Goal: Information Seeking & Learning: Check status

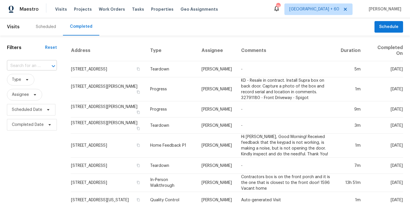
click at [34, 66] on input "text" at bounding box center [24, 65] width 34 height 9
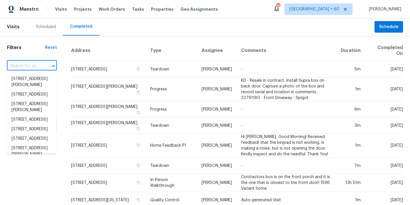
paste input "2653 Tilson Rd, Decatur, GA 30032"
type input "2653 Tilson Rd, Decatur, GA 30032"
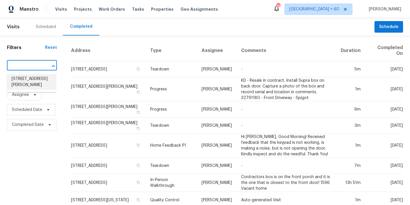
click at [33, 81] on li "2653 Tilson Rd, Decatur, GA 30032" at bounding box center [31, 82] width 49 height 16
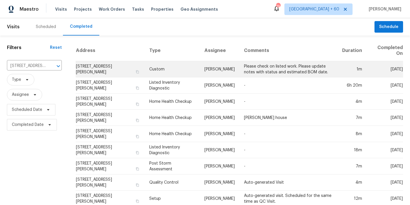
click at [86, 68] on td "2653 Tilson Rd, Decatur, GA 30032" at bounding box center [110, 69] width 69 height 16
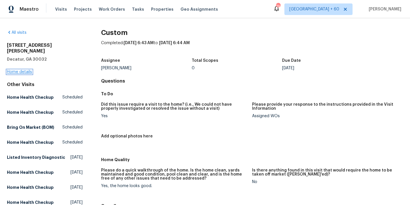
click at [13, 70] on link "Home details" at bounding box center [19, 72] width 25 height 4
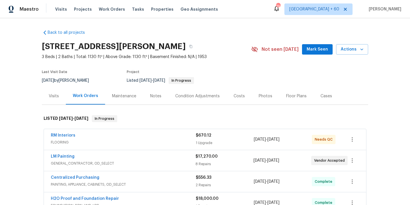
click at [317, 50] on span "Mark Seen" at bounding box center [316, 49] width 21 height 7
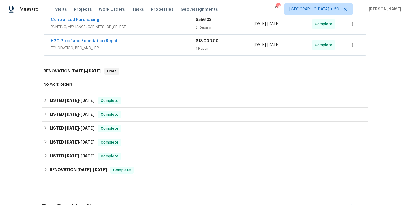
scroll to position [159, 0]
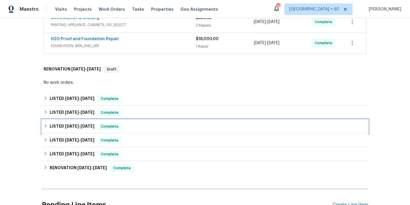
click at [135, 128] on div "LISTED 12/31/24 - 1/2/25 Complete" at bounding box center [205, 126] width 322 height 7
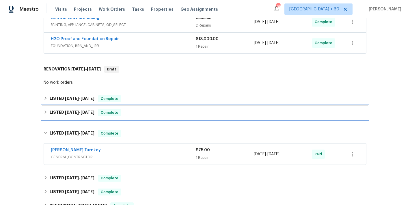
click at [133, 115] on div "LISTED 2/25/25 - 2/26/25 Complete" at bounding box center [205, 112] width 322 height 7
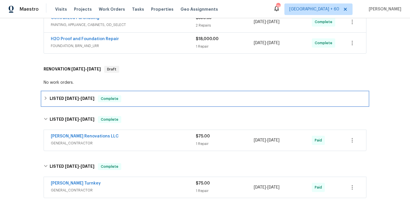
click at [140, 104] on div "LISTED 5/1/25 - 5/5/25 Complete" at bounding box center [205, 99] width 326 height 14
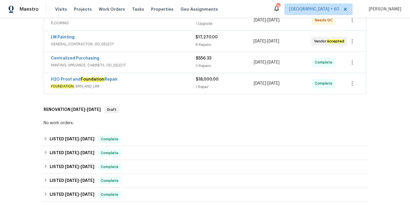
scroll to position [123, 0]
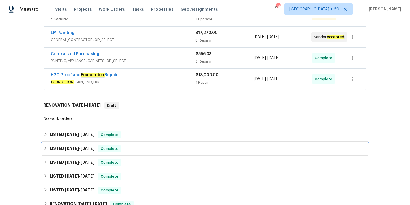
click at [138, 136] on div "LISTED 5/1/25 - 5/5/25 Complete" at bounding box center [205, 134] width 322 height 7
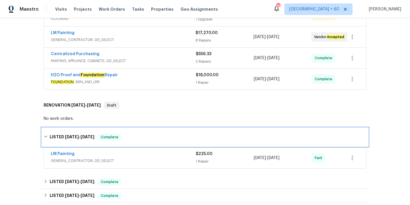
scroll to position [117, 0]
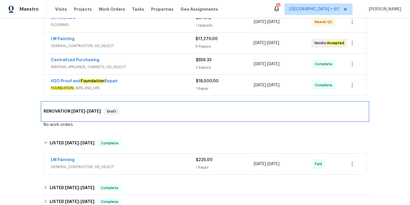
click at [152, 116] on div "RENOVATION 8/12/25 - 8/12/25 Draft" at bounding box center [205, 111] width 326 height 18
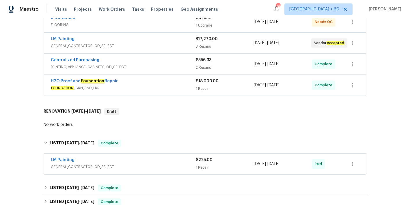
click at [180, 85] on span "FOUNDATION , BRN_AND_LRR" at bounding box center [123, 88] width 145 height 6
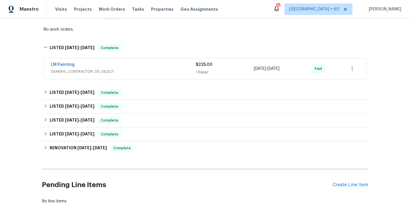
scroll to position [374, 0]
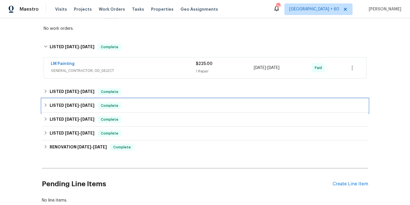
click at [158, 99] on div "LISTED 12/31/24 - 1/2/25 Complete" at bounding box center [205, 106] width 326 height 14
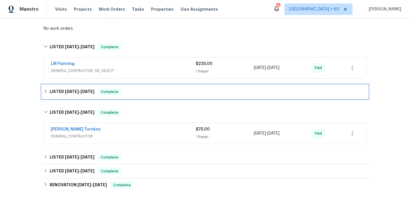
click at [152, 88] on div "LISTED 2/25/25 - 2/26/25 Complete" at bounding box center [205, 91] width 322 height 7
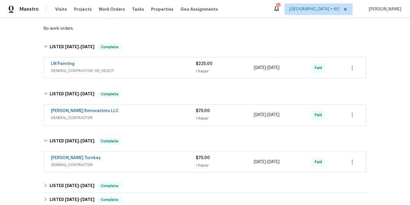
click at [175, 108] on div "Aseem Renovations LLC" at bounding box center [123, 111] width 145 height 7
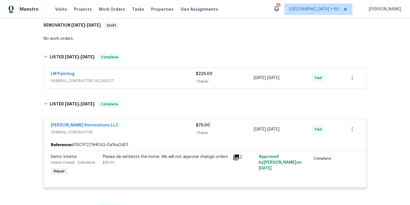
scroll to position [362, 0]
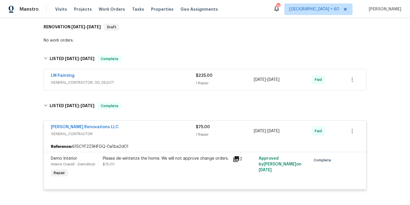
click at [181, 80] on span "GENERAL_CONTRACTOR, OD_SELECT" at bounding box center [123, 83] width 145 height 6
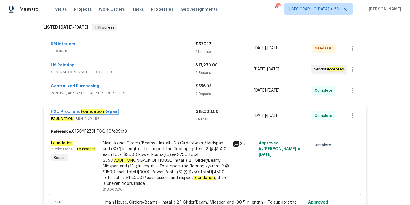
scroll to position [91, 0]
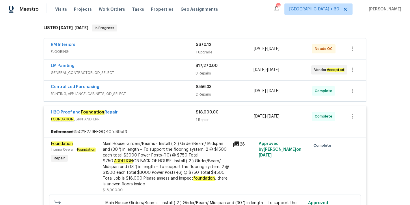
click at [181, 91] on span "PAINTING, APPLIANCE, CABINETS, OD_SELECT" at bounding box center [123, 94] width 145 height 6
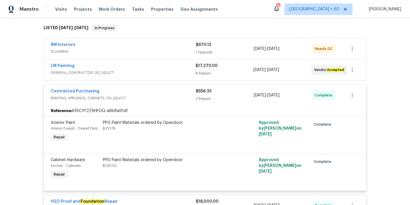
scroll to position [72, 0]
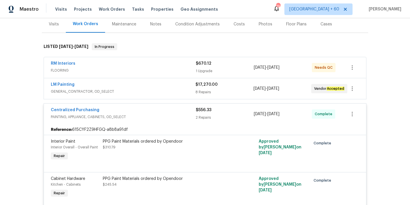
click at [180, 89] on span "GENERAL_CONTRACTOR, OD_SELECT" at bounding box center [123, 92] width 144 height 6
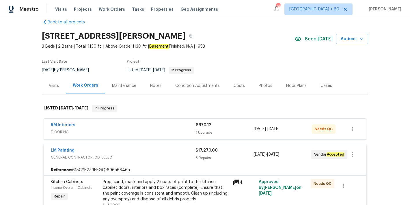
scroll to position [4, 0]
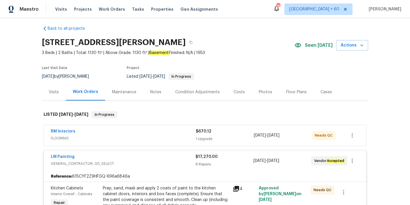
click at [168, 134] on div "RM Interiors" at bounding box center [123, 131] width 145 height 7
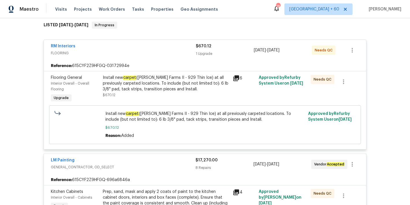
scroll to position [104, 0]
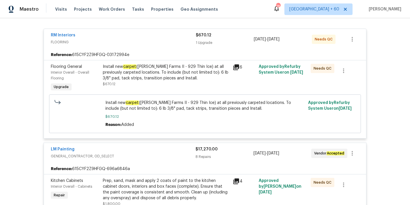
click at [376, 61] on div "Back to all projects 2653 Tilson Rd, Decatur, GA 30032 3 Beds | 2 Baths | Total…" at bounding box center [205, 111] width 410 height 187
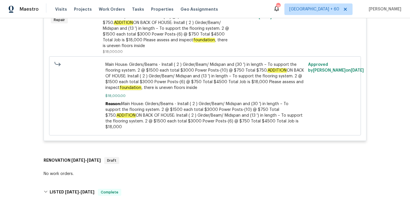
scroll to position [889, 0]
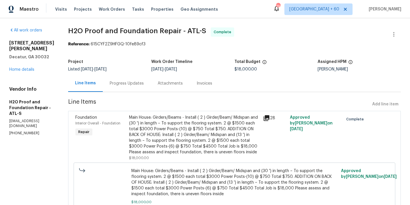
click at [196, 82] on div "Invoices" at bounding box center [204, 83] width 16 height 6
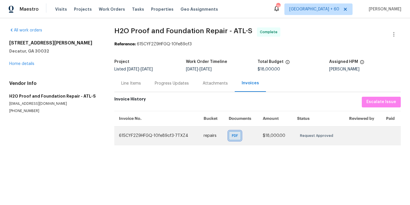
click at [232, 134] on span "PDF" at bounding box center [236, 136] width 8 height 6
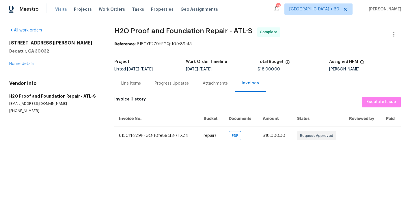
click at [60, 11] on span "Visits" at bounding box center [61, 9] width 12 height 6
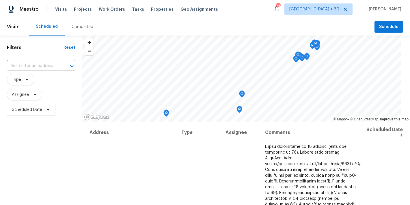
click at [78, 27] on div "Completed" at bounding box center [83, 27] width 22 height 6
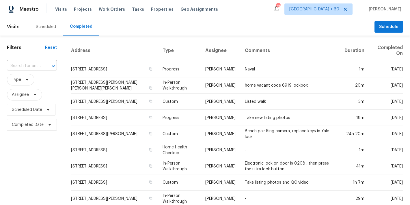
click at [32, 65] on input "text" at bounding box center [24, 65] width 34 height 9
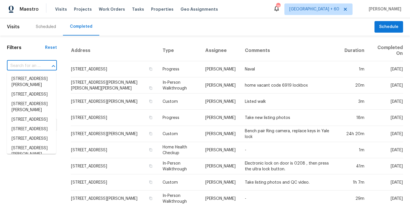
paste input "1068 Rutherglen Dr, Columbus, OH 43235"
type input "1068 Rutherglen Dr, Columbus, OH 43235"
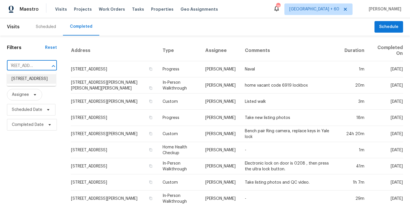
click at [34, 83] on li "1068 Rutherglen Dr, Columbus, OH 43235" at bounding box center [31, 79] width 49 height 10
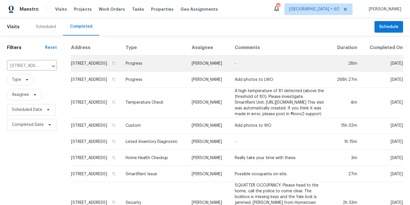
click at [89, 70] on td "1068 Rutherglen Dr, Columbus, OH 43235" at bounding box center [96, 63] width 50 height 16
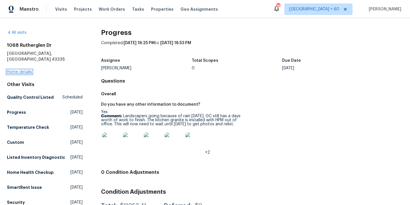
click at [19, 70] on link "Home details" at bounding box center [19, 72] width 25 height 4
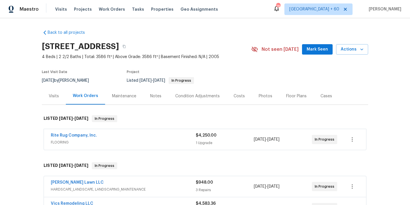
click at [316, 51] on span "Mark Seen" at bounding box center [316, 49] width 21 height 7
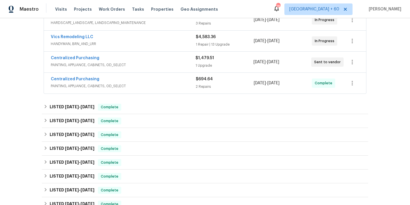
scroll to position [167, 0]
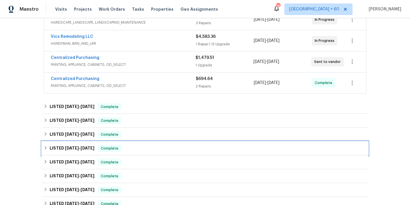
click at [135, 153] on div "LISTED 5/19/25 - 5/21/25 Complete" at bounding box center [205, 148] width 326 height 14
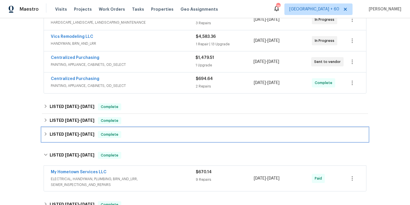
click at [130, 138] on div "LISTED 6/2/25 - 6/5/25 Complete" at bounding box center [205, 134] width 326 height 14
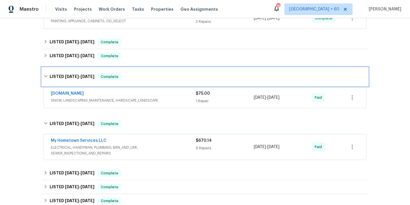
scroll to position [232, 0]
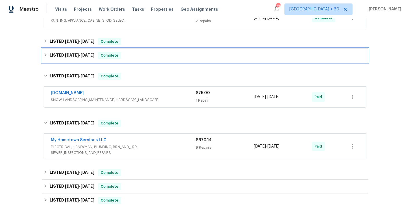
click at [168, 59] on div "LISTED 6/20/25 - 6/23/25 Complete" at bounding box center [205, 55] width 322 height 7
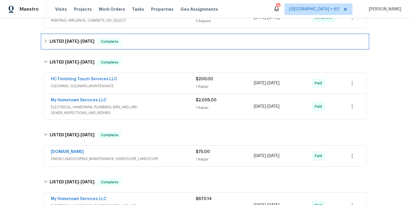
click at [174, 43] on div "LISTED 8/21/25 - 9/2/25 Complete" at bounding box center [205, 41] width 322 height 7
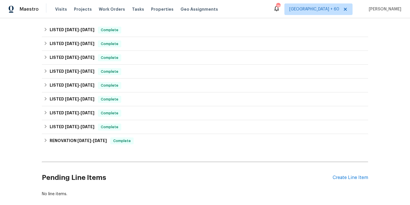
scroll to position [237, 0]
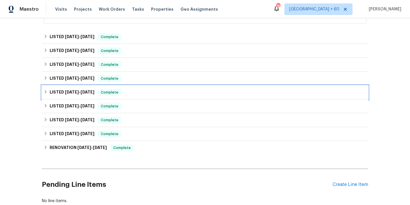
click at [135, 94] on div "LISTED [DATE] - [DATE] Complete" at bounding box center [205, 92] width 322 height 7
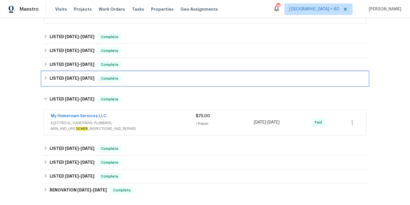
click at [130, 79] on div "LISTED [DATE] - [DATE] Complete" at bounding box center [205, 78] width 322 height 7
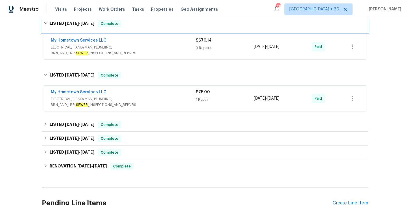
scroll to position [299, 0]
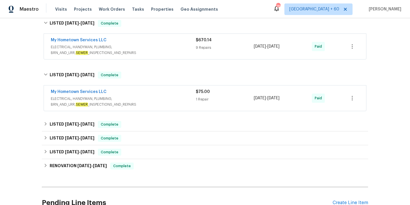
click at [158, 96] on span "ELECTRICAL, HANDYMAN, PLUMBING, BRN_AND_LRR, SEWER _INSPECTIONS_AND_REPAIRS" at bounding box center [123, 102] width 145 height 12
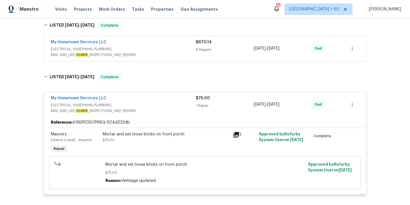
scroll to position [276, 0]
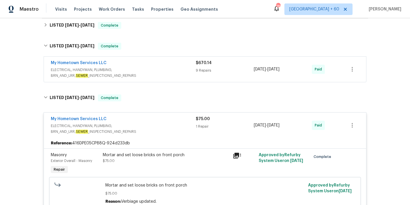
click at [183, 70] on span "ELECTRICAL, HANDYMAN, PLUMBING, BRN_AND_LRR, SEWER _INSPECTIONS_AND_REPAIRS" at bounding box center [123, 73] width 145 height 12
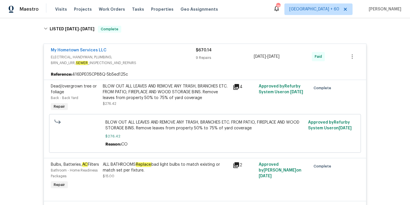
scroll to position [218, 0]
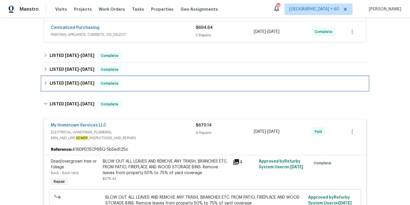
click at [135, 84] on div "LISTED [DATE] - [DATE] Complete" at bounding box center [205, 83] width 322 height 7
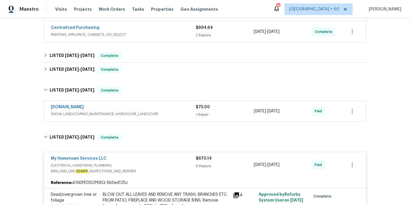
click at [177, 108] on div "[DOMAIN_NAME]" at bounding box center [123, 107] width 145 height 7
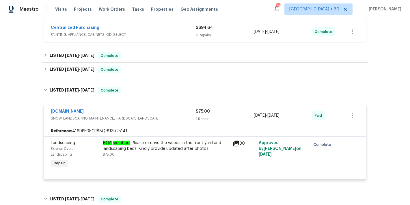
scroll to position [200, 0]
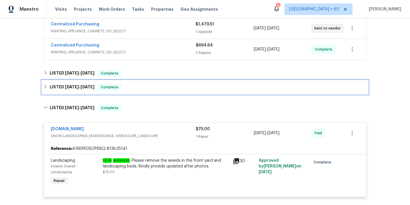
click at [151, 85] on div "LISTED 6/20/25 - 6/23/25 Complete" at bounding box center [205, 87] width 322 height 7
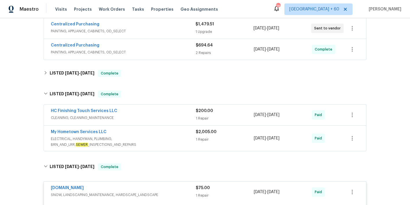
click at [166, 137] on span "ELECTRICAL, HANDYMAN, PLUMBING, BRN_AND_LRR, SEWER _INSPECTIONS_AND_REPAIRS" at bounding box center [123, 142] width 145 height 12
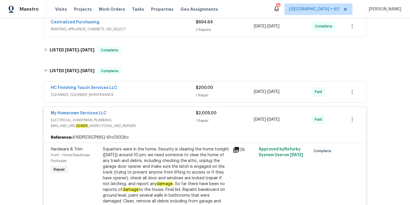
scroll to position [222, 0]
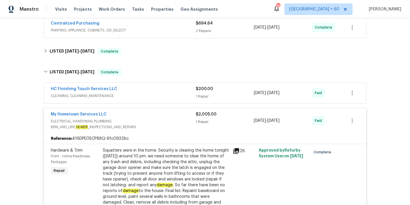
click at [166, 94] on span "CLEANING, CLEANING_MAINTENANCE" at bounding box center [123, 96] width 145 height 6
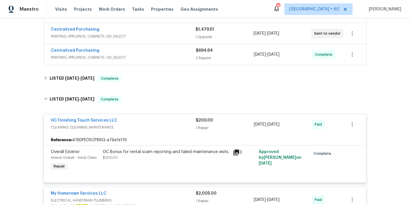
scroll to position [189, 0]
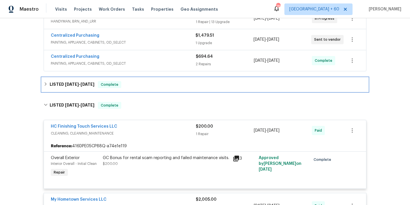
click at [142, 85] on div "LISTED 8/21/25 - 9/2/25 Complete" at bounding box center [205, 84] width 322 height 7
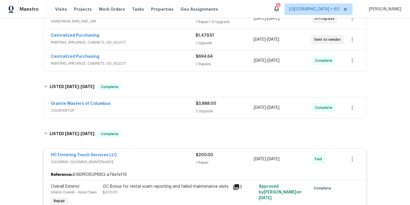
click at [180, 106] on div "Granite Masters of Columbus" at bounding box center [123, 104] width 145 height 7
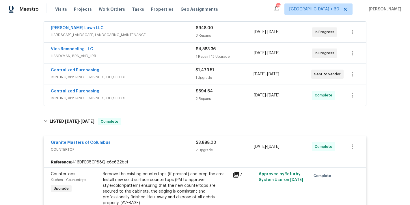
scroll to position [151, 0]
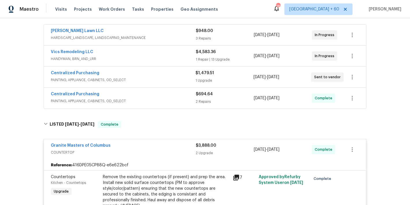
click at [175, 98] on span "PAINTING, APPLIANCE, CABINETS, OD_SELECT" at bounding box center [123, 101] width 145 height 6
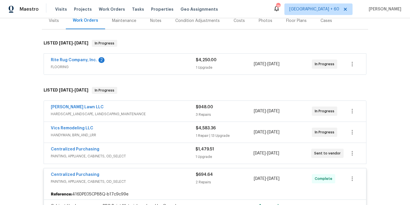
scroll to position [75, 0]
click at [185, 153] on div "Centralized Purchasing" at bounding box center [123, 150] width 144 height 7
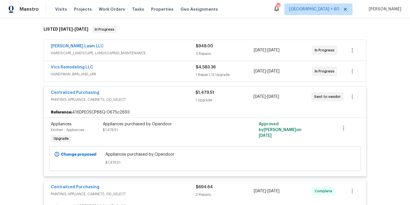
scroll to position [136, 0]
click at [183, 72] on span "HANDYMAN, BRN_AND_LRR" at bounding box center [123, 74] width 145 height 6
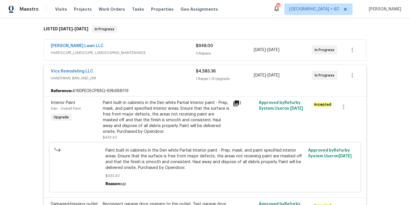
click at [184, 51] on span "HARDSCAPE_LANDSCAPE, LANDSCAPING_MAINTENANCE" at bounding box center [123, 53] width 145 height 6
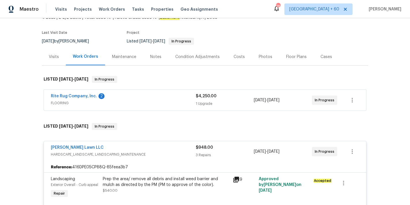
scroll to position [26, 0]
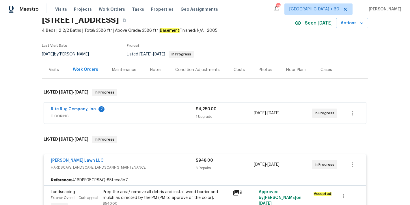
click at [181, 114] on span "FLOORING" at bounding box center [123, 116] width 145 height 6
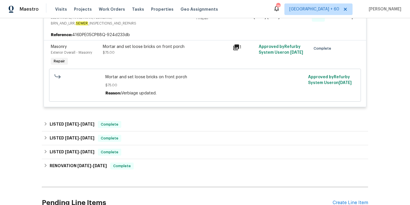
scroll to position [3089, 0]
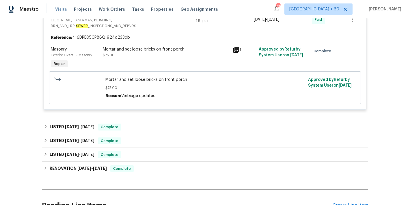
click at [59, 11] on span "Visits" at bounding box center [61, 9] width 12 height 6
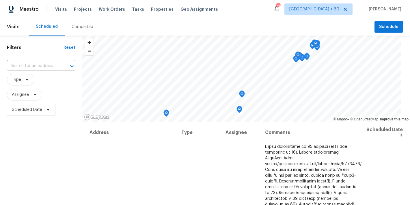
click at [87, 31] on div "Completed" at bounding box center [82, 26] width 35 height 17
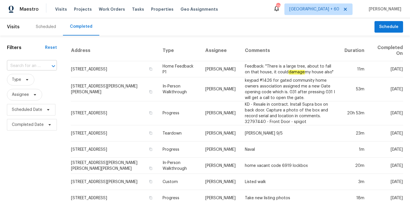
click at [26, 67] on input "text" at bounding box center [24, 65] width 34 height 9
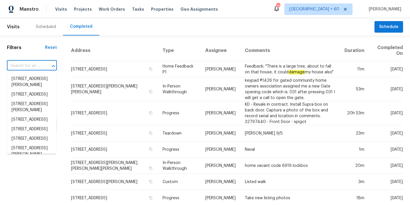
paste input "5023 Hummingbird Pl, Fayetteville, NC 28312"
type input "5023 Hummingbird Pl, Fayetteville, NC 28312"
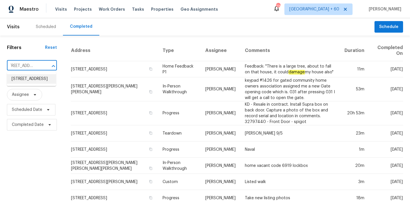
click at [29, 82] on li "5023 Hummingbird Pl, Fayetteville, NC 28312" at bounding box center [31, 79] width 49 height 10
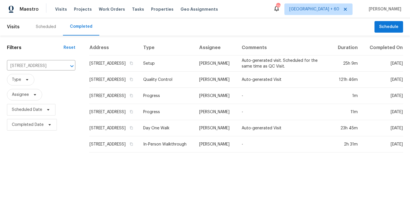
click at [90, 68] on td "5023 Hummingbird Pl, Fayetteville, NC 28312" at bounding box center [113, 63] width 49 height 16
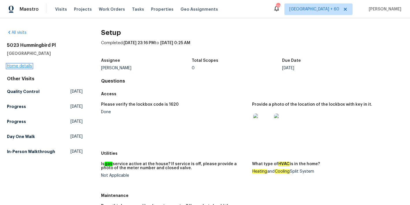
click at [24, 66] on link "Home details" at bounding box center [19, 66] width 25 height 4
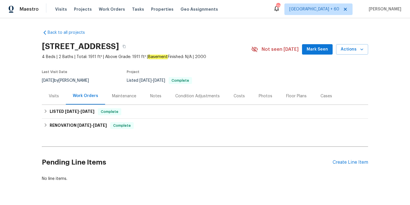
click at [313, 51] on span "Mark Seen" at bounding box center [316, 49] width 21 height 7
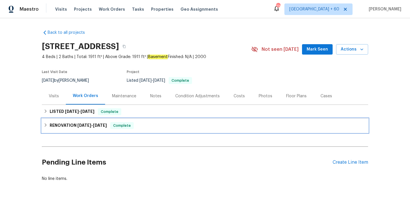
click at [98, 126] on span "8/21/25" at bounding box center [100, 125] width 14 height 4
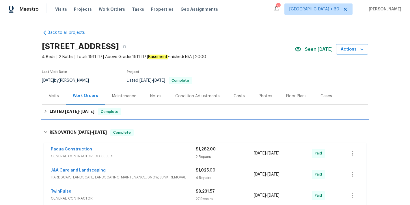
click at [86, 113] on span "9/4/25" at bounding box center [87, 111] width 14 height 4
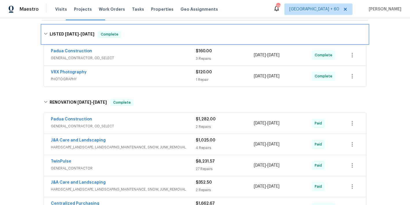
scroll to position [86, 0]
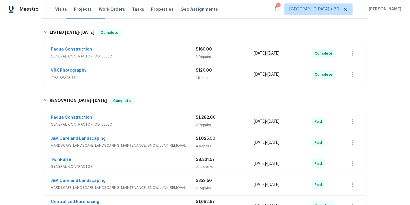
click at [162, 74] on span "PHOTOGRAPHY" at bounding box center [123, 77] width 145 height 6
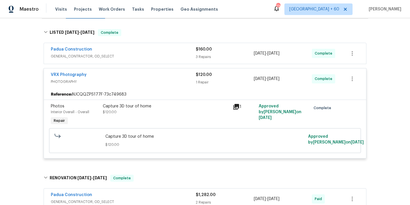
click at [180, 52] on div "Padua Construction" at bounding box center [123, 49] width 145 height 7
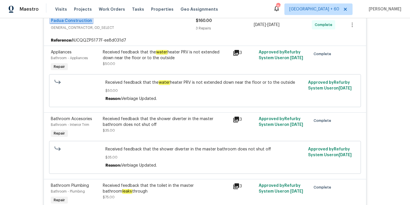
scroll to position [29, 0]
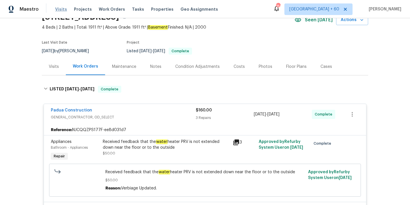
click at [57, 10] on span "Visits" at bounding box center [61, 9] width 12 height 6
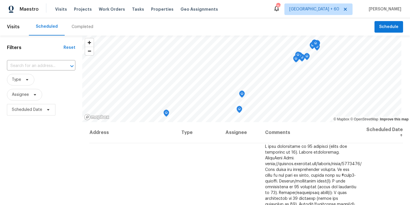
click at [82, 27] on div "Completed" at bounding box center [83, 27] width 22 height 6
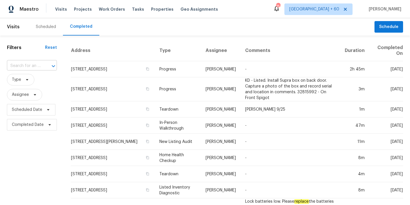
click at [40, 67] on input "text" at bounding box center [24, 65] width 34 height 9
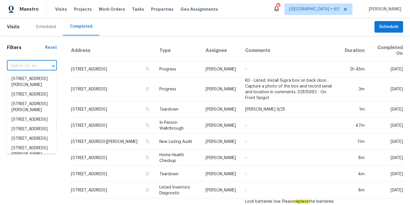
paste input "40168 W Sanders Way, Maricopa, AZ 85138"
type input "40168 W Sanders Way, Maricopa, AZ 85138"
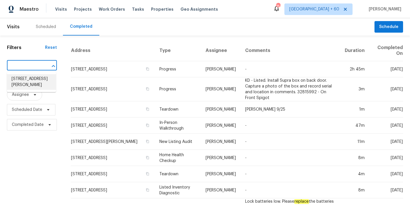
click at [25, 89] on li "40168 W Sanders Way, Maricopa, AZ 85138" at bounding box center [31, 82] width 49 height 16
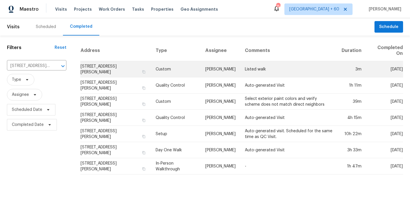
click at [91, 69] on td "40168 W Sanders Way, Maricopa, AZ 85138" at bounding box center [115, 69] width 71 height 16
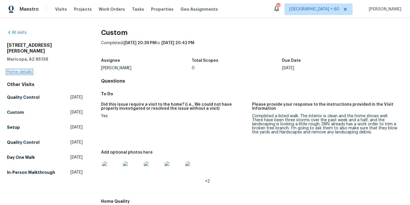
click at [17, 70] on link "Home details" at bounding box center [19, 72] width 25 height 4
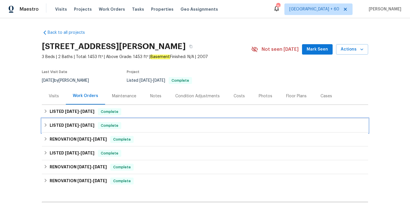
click at [140, 127] on div "LISTED 8/2/25 - 8/5/25 Complete" at bounding box center [205, 125] width 322 height 7
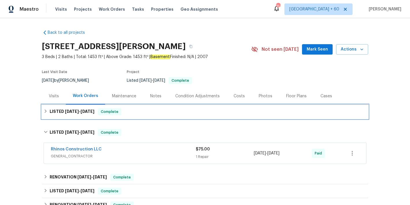
click at [138, 113] on div "LISTED 9/2/25 - 9/4/25 Complete" at bounding box center [205, 111] width 322 height 7
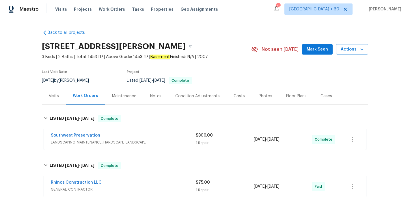
click at [318, 50] on span "Mark Seen" at bounding box center [316, 49] width 21 height 7
click at [59, 12] on span "Visits" at bounding box center [61, 9] width 12 height 6
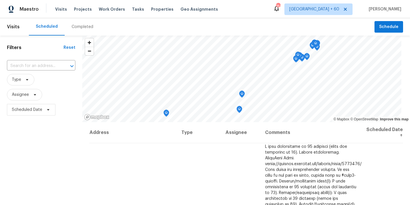
click at [81, 26] on div "Completed" at bounding box center [83, 27] width 22 height 6
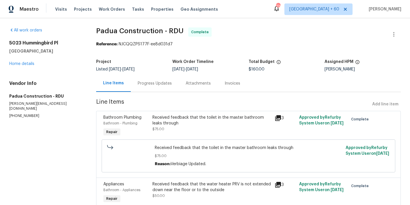
click at [158, 84] on div "Progress Updates" at bounding box center [155, 83] width 34 height 6
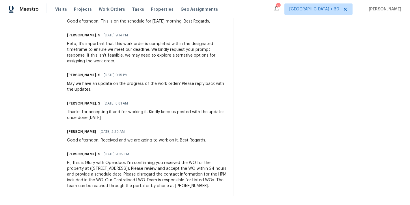
scroll to position [336, 0]
